Goal: Navigation & Orientation: Find specific page/section

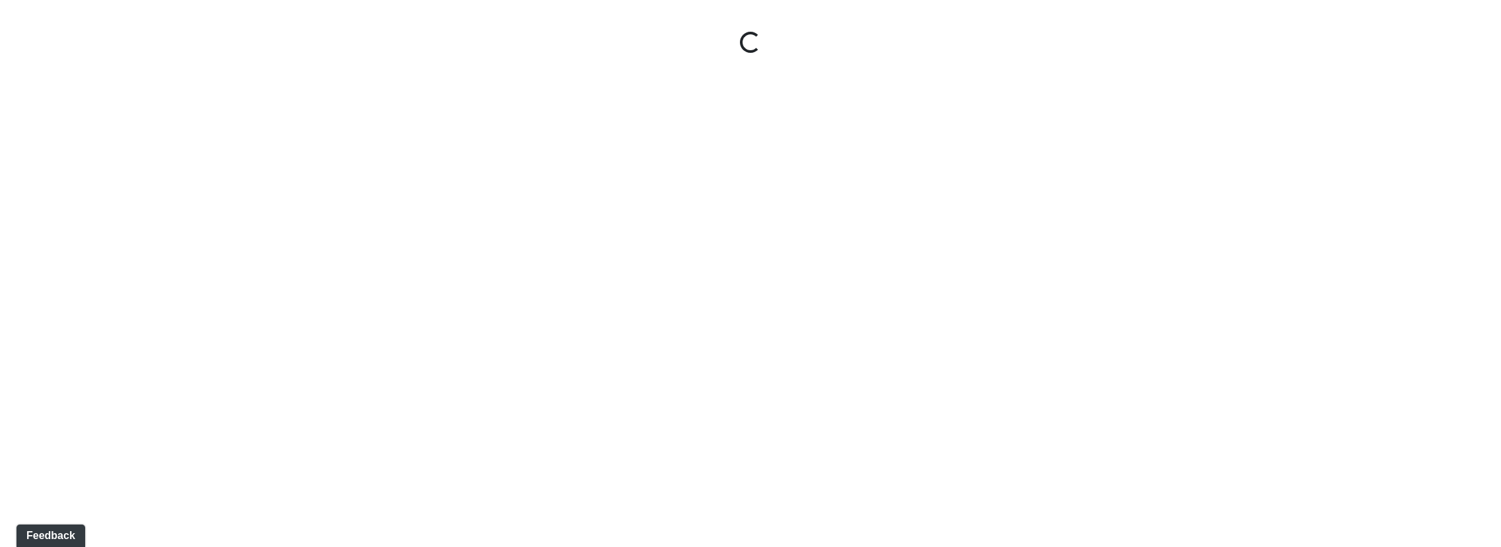
select select "nREVgdD8usBCEeVTsbMRRe"
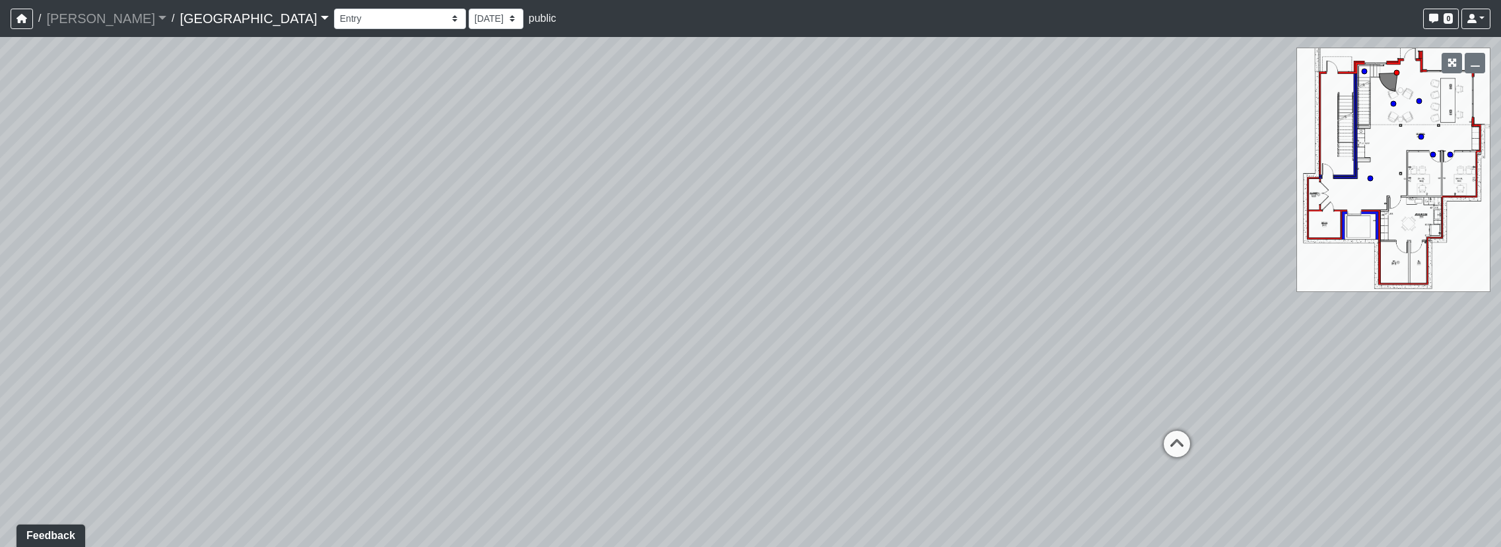
drag, startPoint x: 1104, startPoint y: 225, endPoint x: 1079, endPoint y: 251, distance: 35.9
click at [1079, 251] on div "Loading... Reception Desk Loading... Lobby Loading... Landing" at bounding box center [750, 292] width 1501 height 510
drag, startPoint x: 846, startPoint y: 322, endPoint x: 946, endPoint y: 323, distance: 99.7
click at [1190, 310] on div "Loading... Reception Desk Loading... Lobby Loading... Landing" at bounding box center [750, 292] width 1501 height 510
drag, startPoint x: 963, startPoint y: 221, endPoint x: 557, endPoint y: 356, distance: 428.4
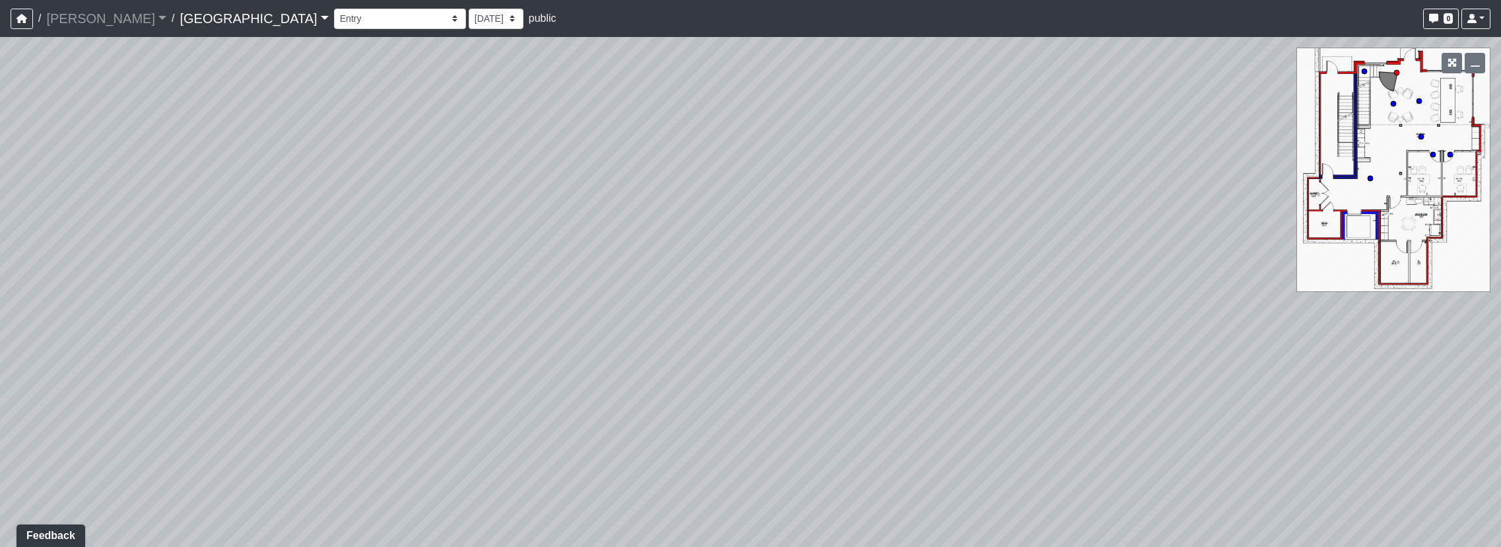
click at [557, 356] on div "Loading... Reception Desk Loading... Lobby Loading... Landing" at bounding box center [750, 292] width 1501 height 510
